Goal: Information Seeking & Learning: Learn about a topic

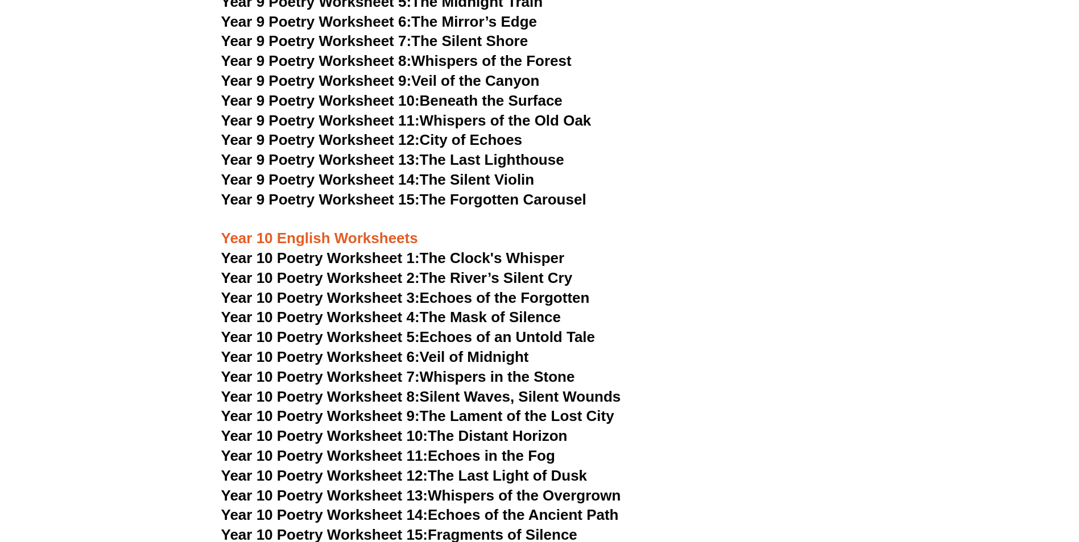
scroll to position [7449, 0]
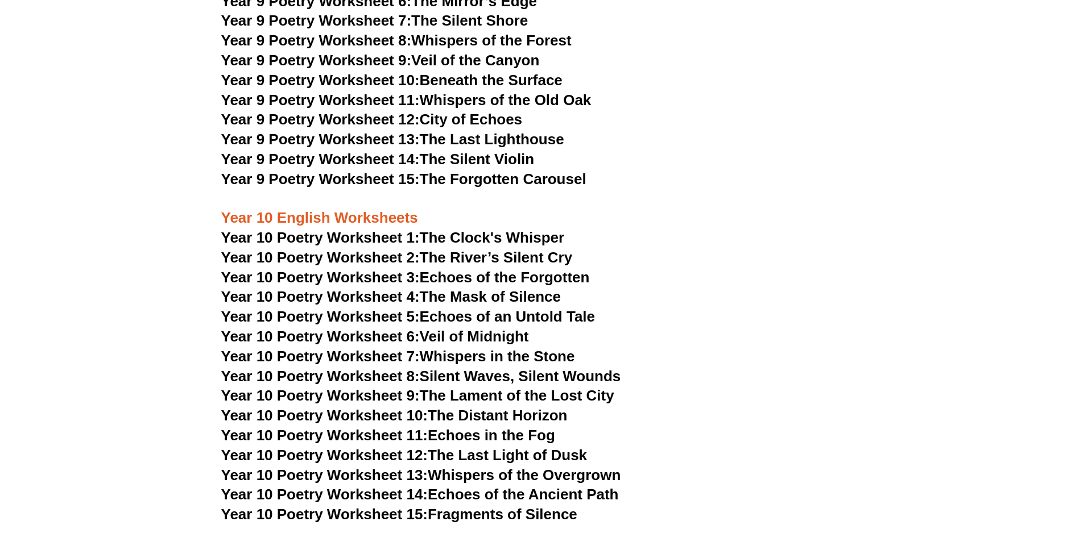
click at [359, 229] on span "Year 10 Poetry Worksheet 1:" at bounding box center [320, 237] width 198 height 17
click at [357, 269] on span "Year 10 Poetry Worksheet 3:" at bounding box center [320, 277] width 198 height 17
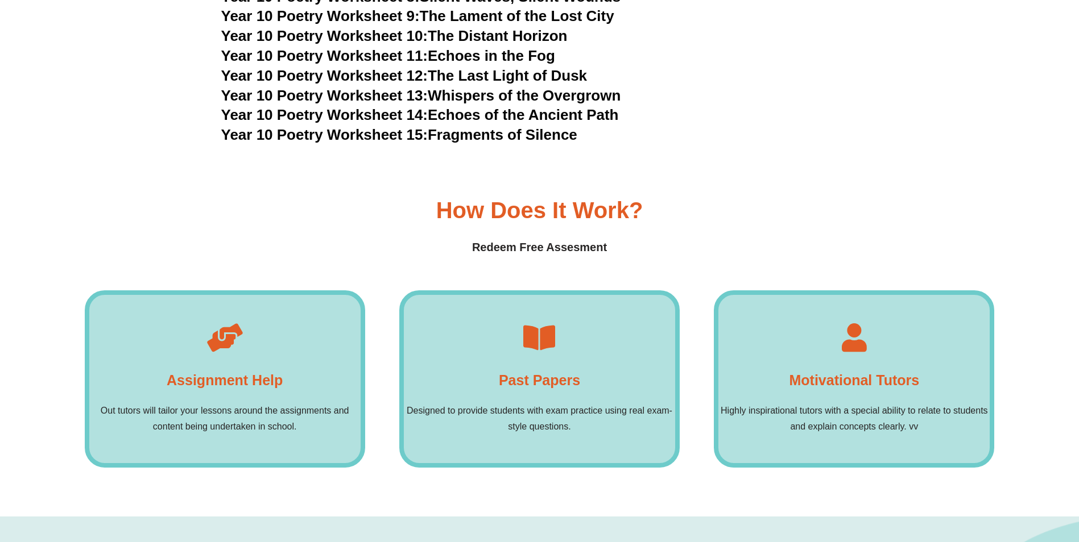
scroll to position [7847, 0]
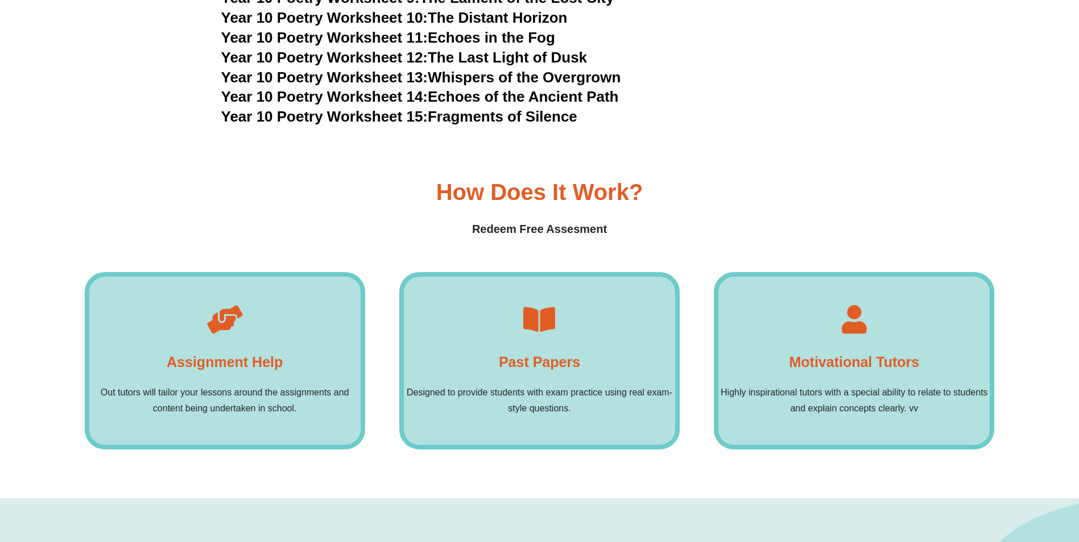
click at [540, 305] on icon at bounding box center [539, 319] width 28 height 28
click at [540, 337] on div "Past Papers Designed to provide students with exam practice using real exam-sty…" at bounding box center [539, 360] width 280 height 177
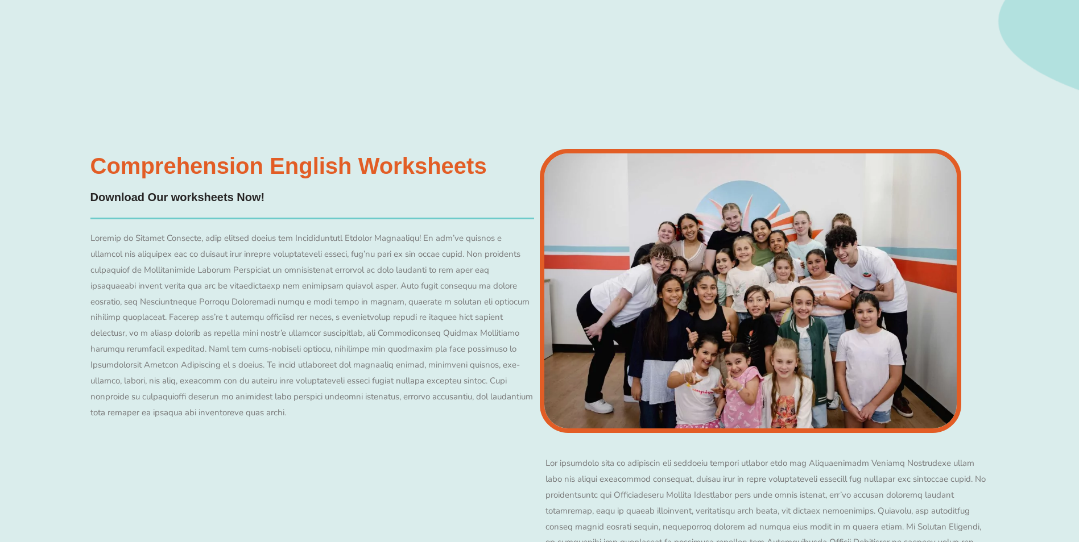
scroll to position [8757, 0]
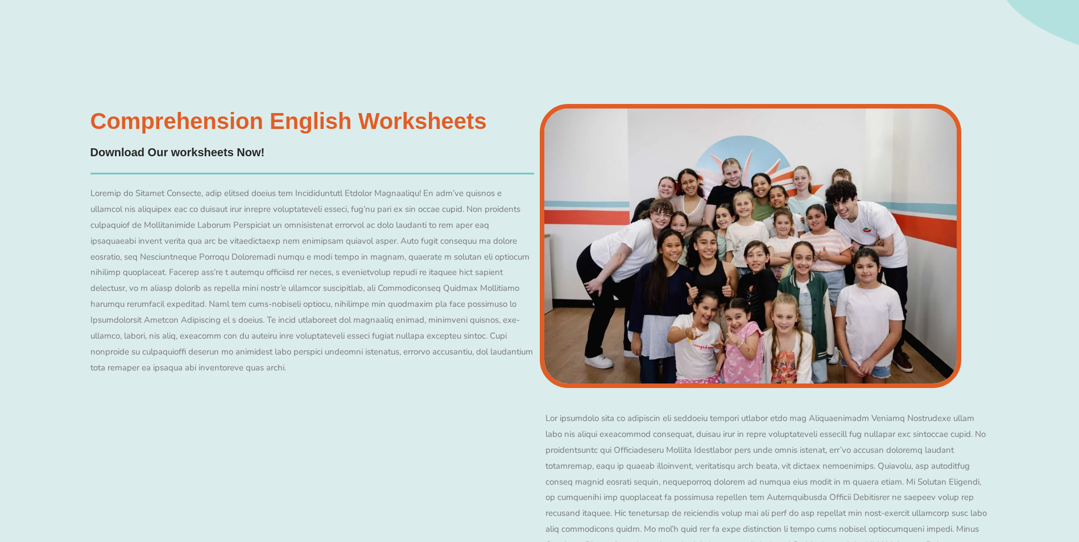
click at [720, 163] on img at bounding box center [751, 246] width 422 height 284
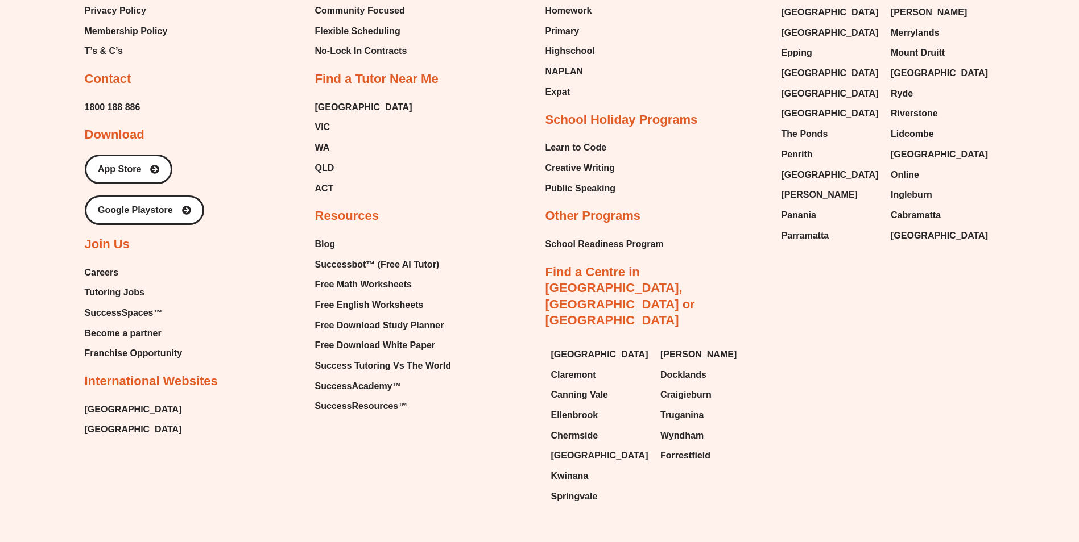
scroll to position [11174, 0]
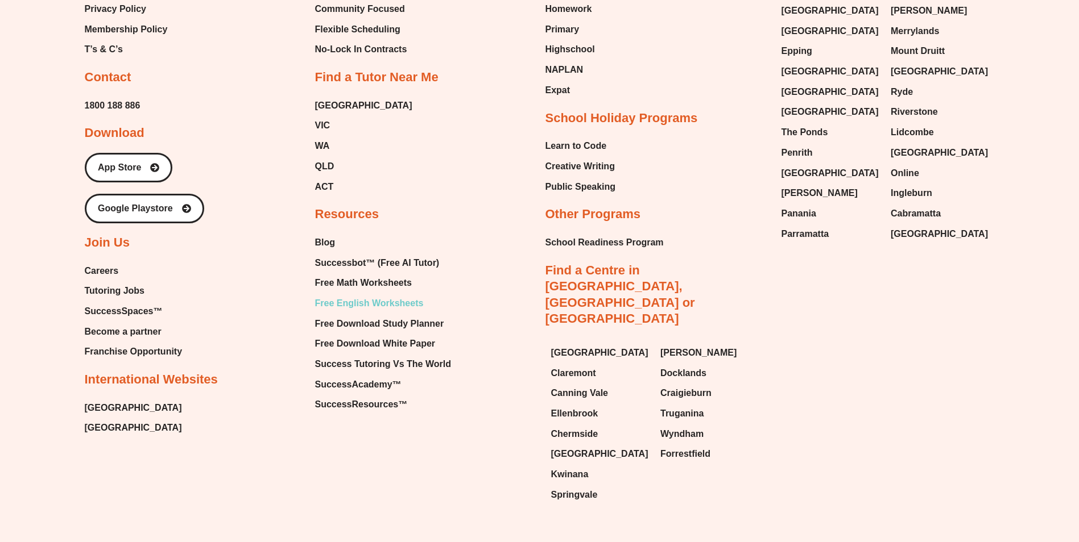
click at [359, 295] on span "Free English Worksheets" at bounding box center [369, 303] width 109 height 17
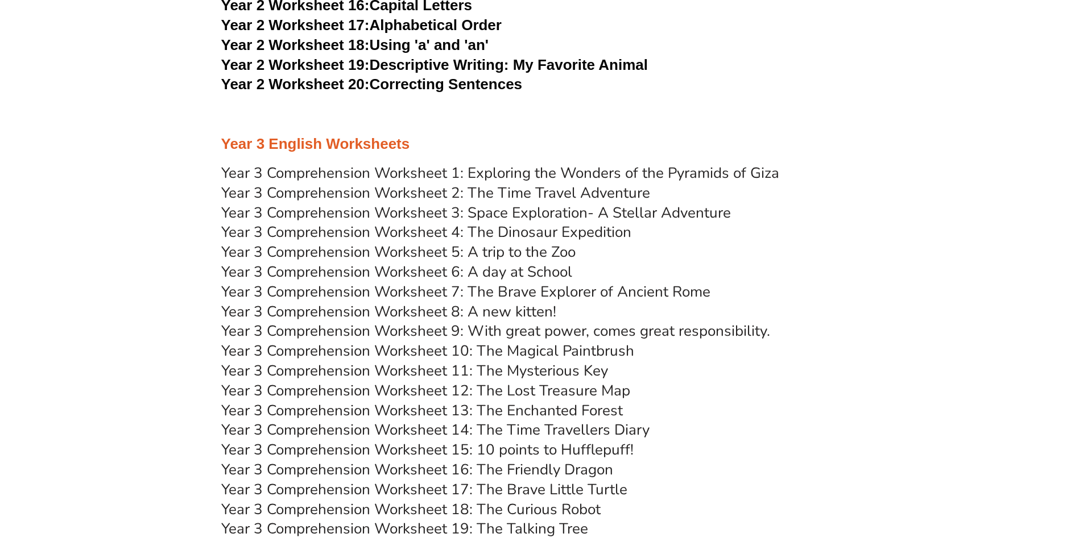
scroll to position [3355, 0]
